Goal: Find specific page/section: Find specific page/section

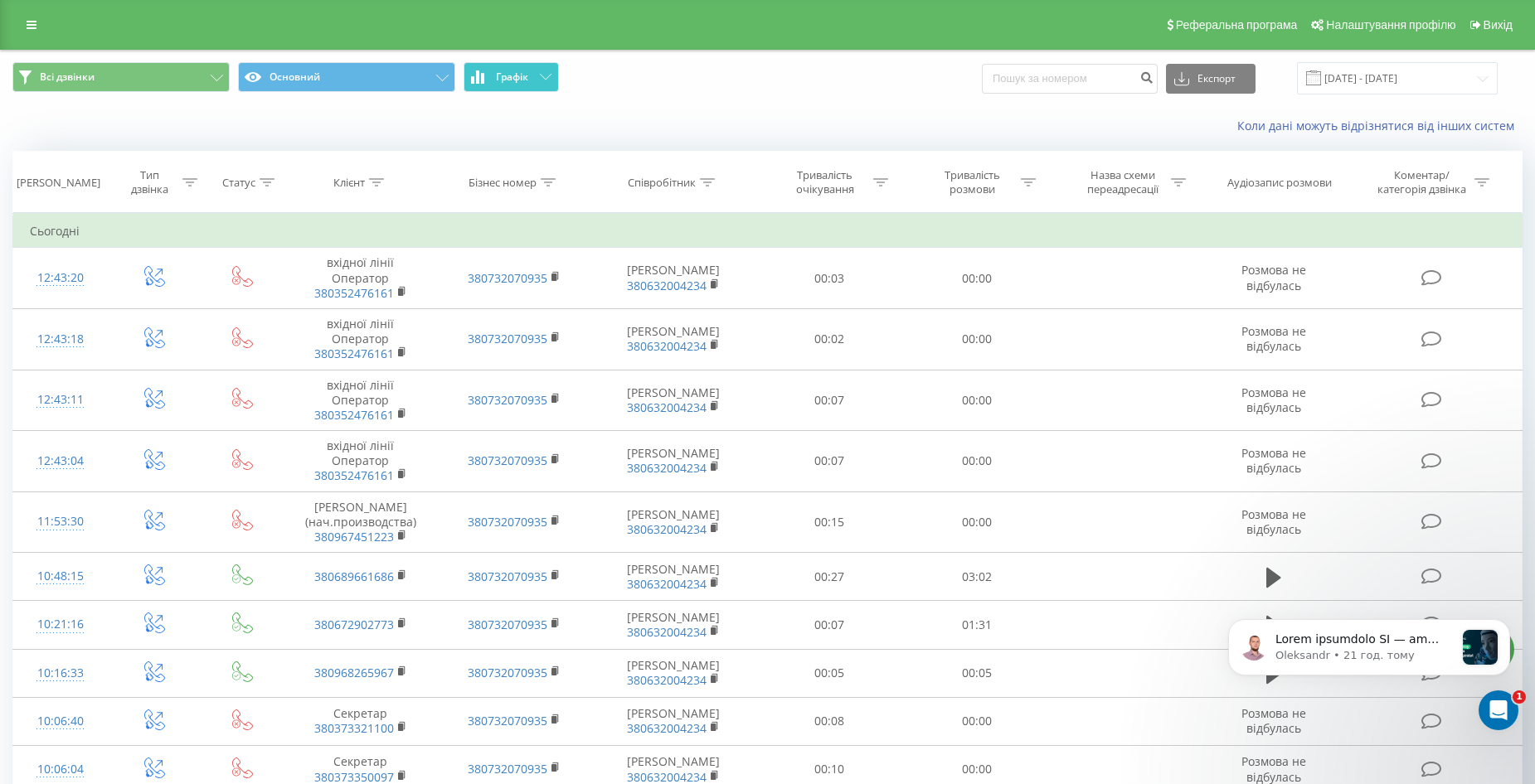
click at [521, 72] on span "Графік" at bounding box center [511, 78] width 32 height 12
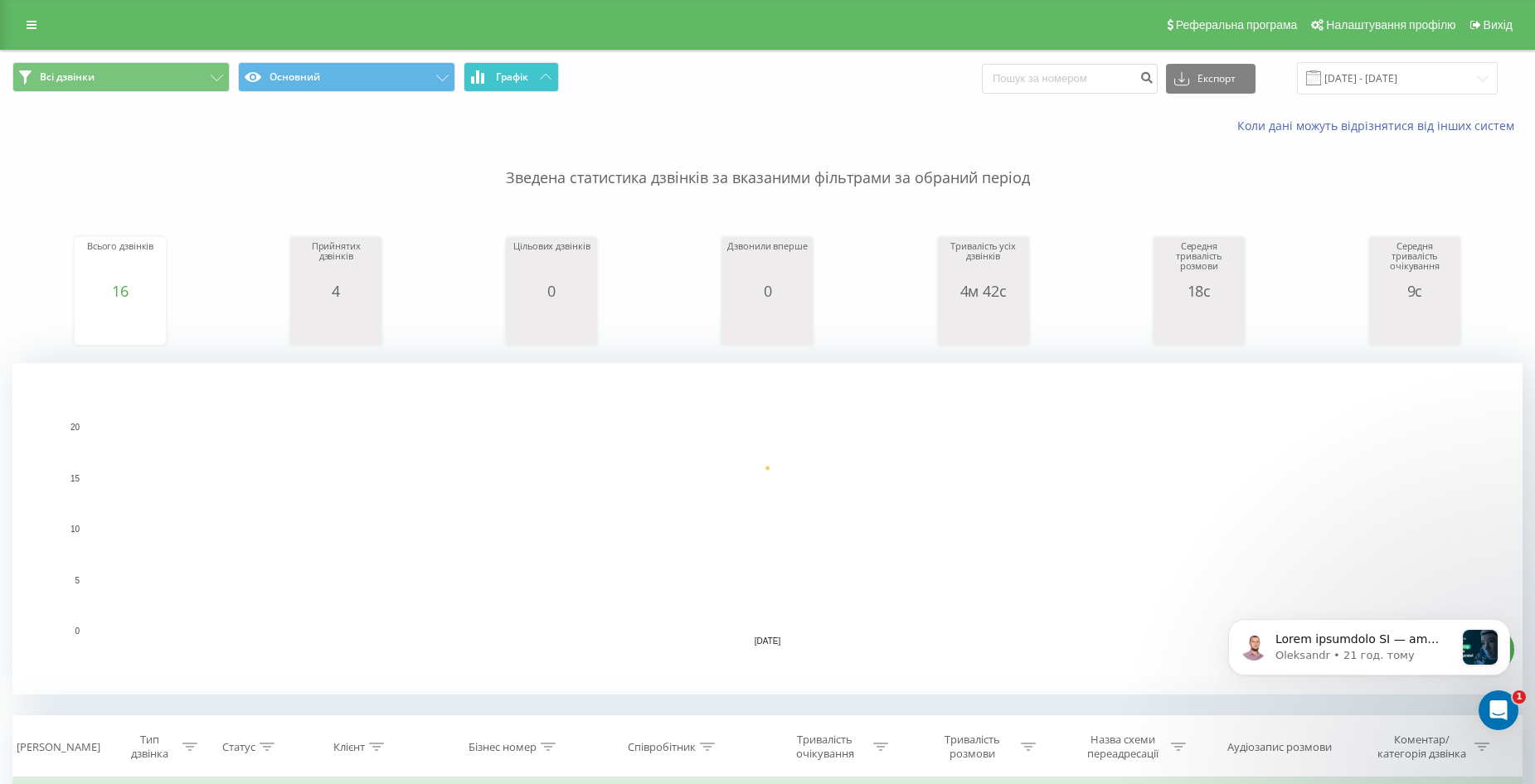
click at [525, 76] on span "Графік" at bounding box center [511, 78] width 32 height 12
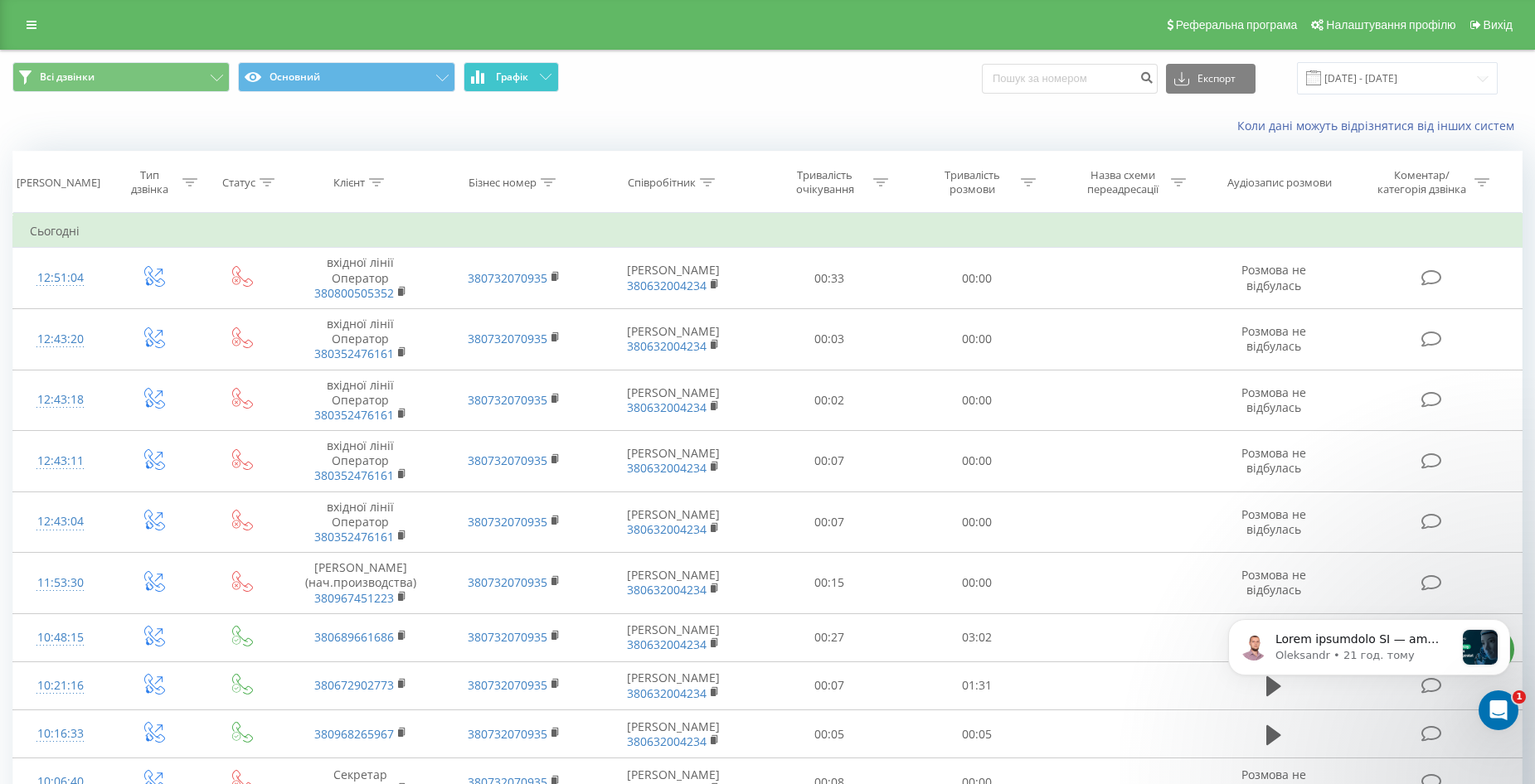
click at [540, 86] on button "Графік" at bounding box center [511, 77] width 96 height 30
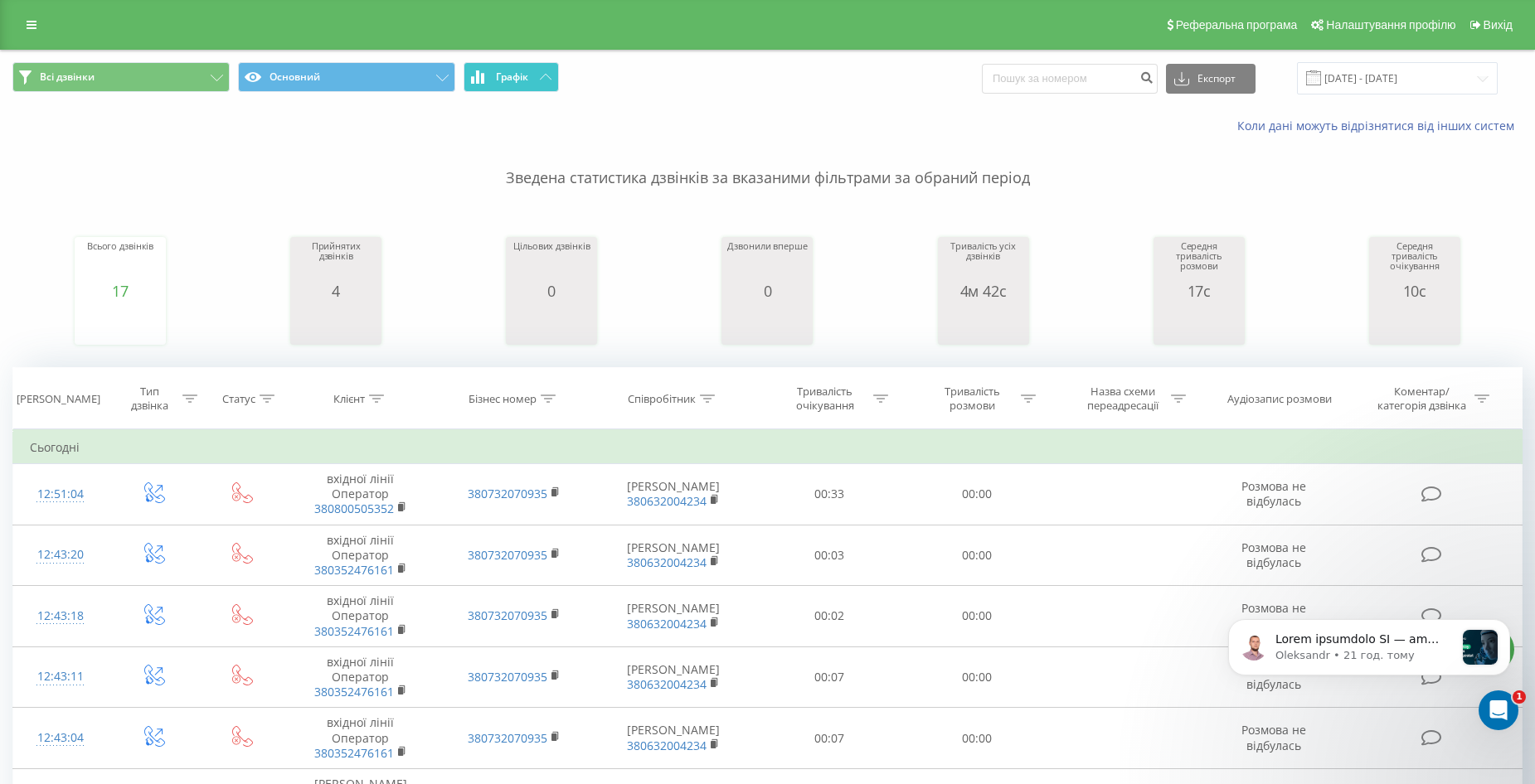
click at [535, 81] on button "Графік" at bounding box center [511, 77] width 96 height 30
